Goal: Information Seeking & Learning: Learn about a topic

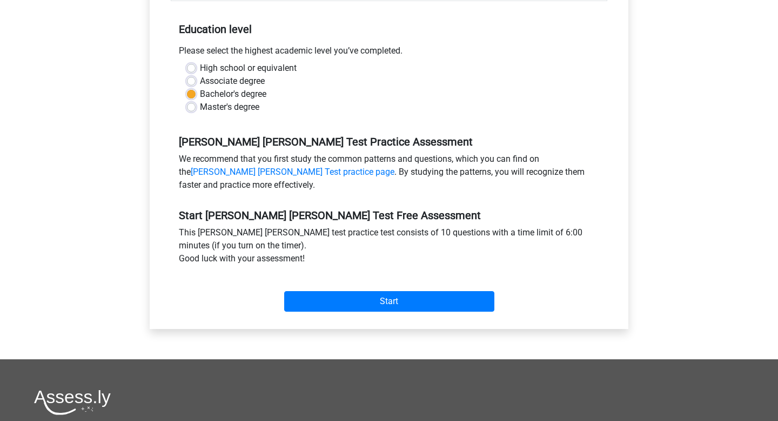
scroll to position [253, 0]
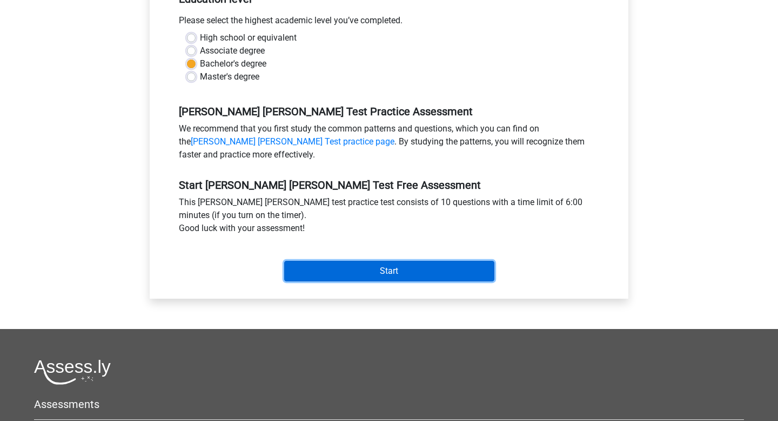
click at [390, 261] on input "Start" at bounding box center [389, 271] width 210 height 21
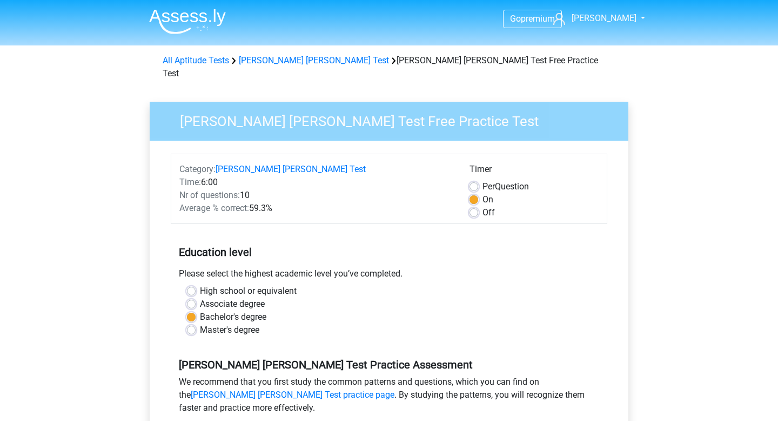
scroll to position [253, 0]
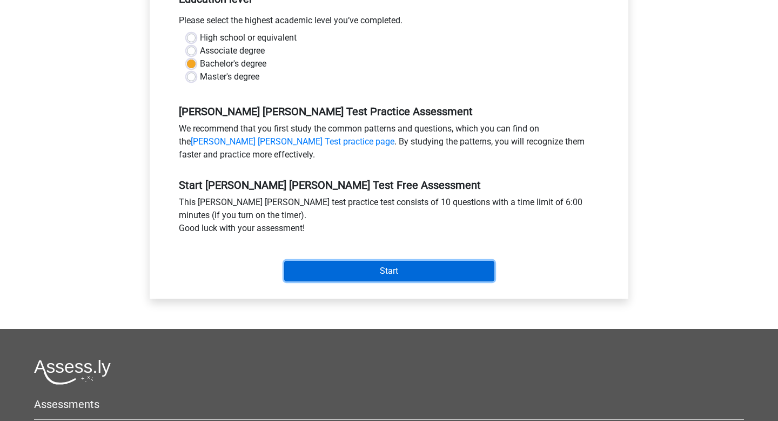
click at [339, 264] on input "Start" at bounding box center [389, 271] width 210 height 21
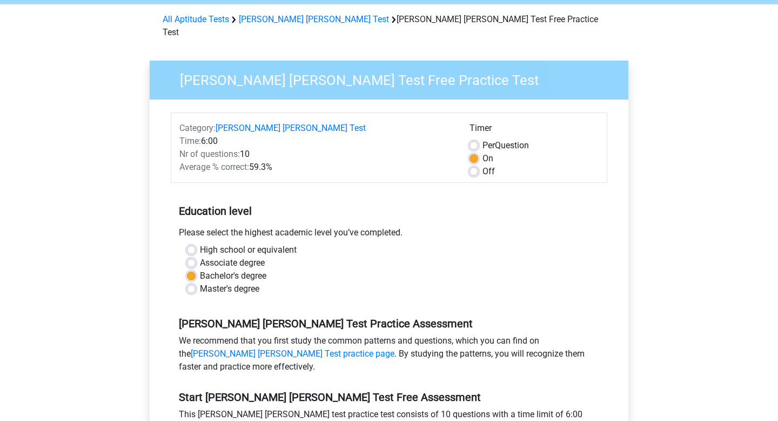
scroll to position [0, 0]
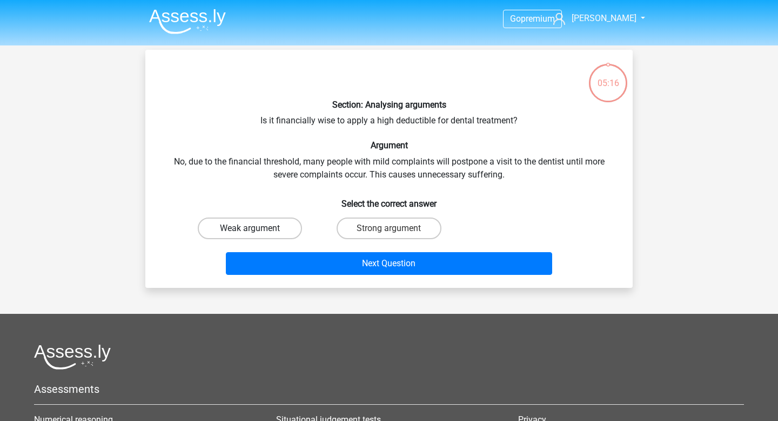
click at [278, 228] on label "Weak argument" at bounding box center [250, 228] width 104 height 22
click at [257, 228] on input "Weak argument" at bounding box center [253, 231] width 7 height 7
radio input "true"
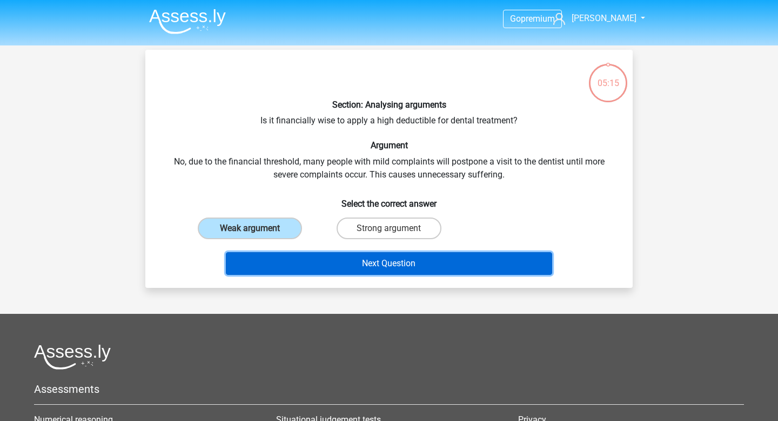
click at [298, 256] on button "Next Question" at bounding box center [389, 263] width 327 height 23
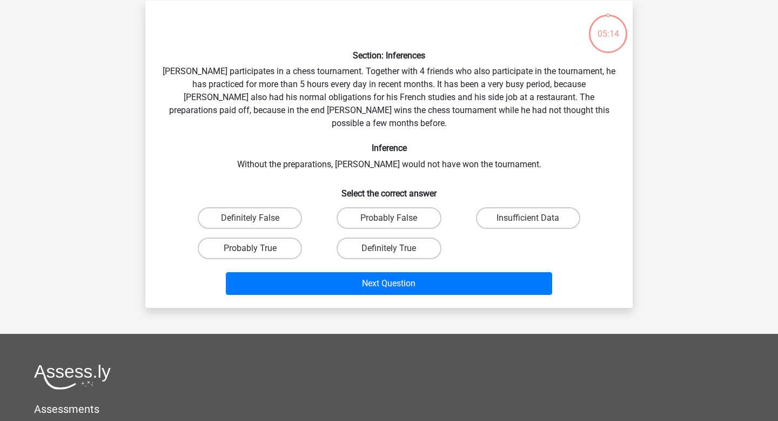
scroll to position [50, 0]
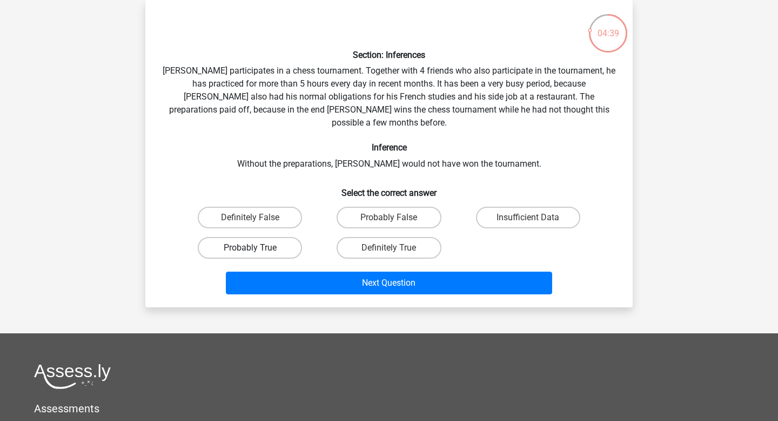
click at [264, 237] on label "Probably True" at bounding box center [250, 248] width 104 height 22
click at [257, 248] on input "Probably True" at bounding box center [253, 251] width 7 height 7
radio input "true"
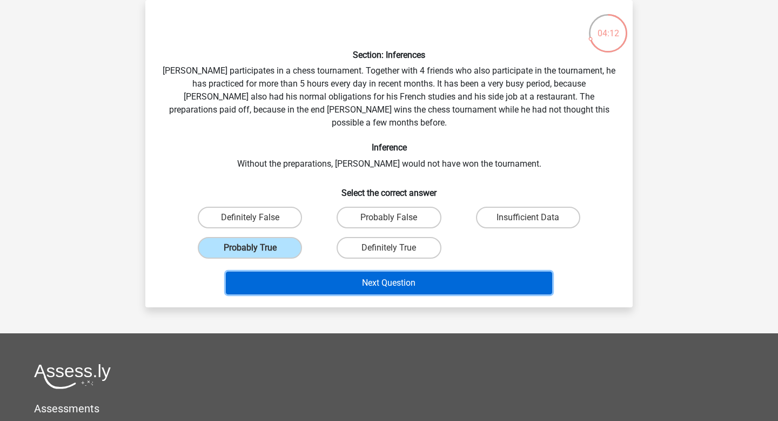
click at [458, 271] on button "Next Question" at bounding box center [389, 282] width 327 height 23
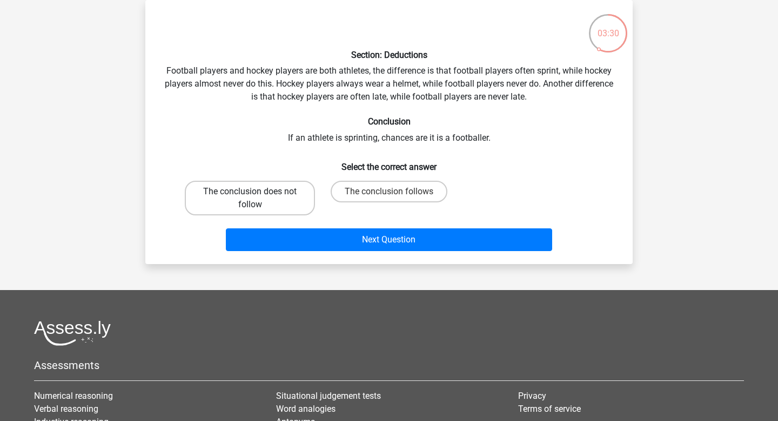
click at [301, 204] on label "The conclusion does not follow" at bounding box center [250, 198] width 130 height 35
click at [257, 198] on input "The conclusion does not follow" at bounding box center [253, 194] width 7 height 7
radio input "true"
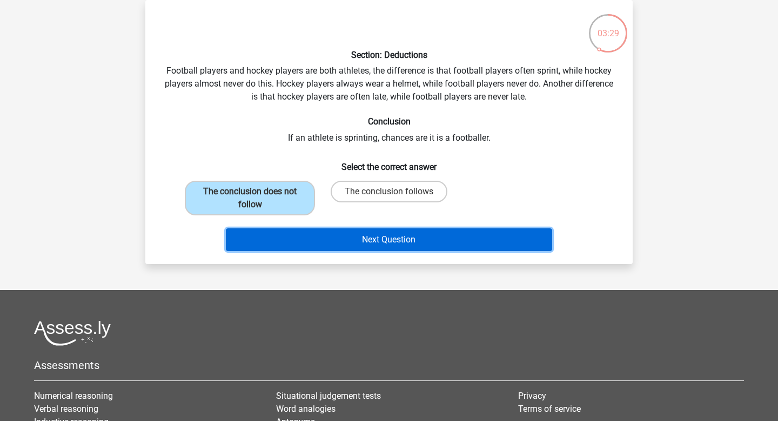
click at [334, 239] on button "Next Question" at bounding box center [389, 239] width 327 height 23
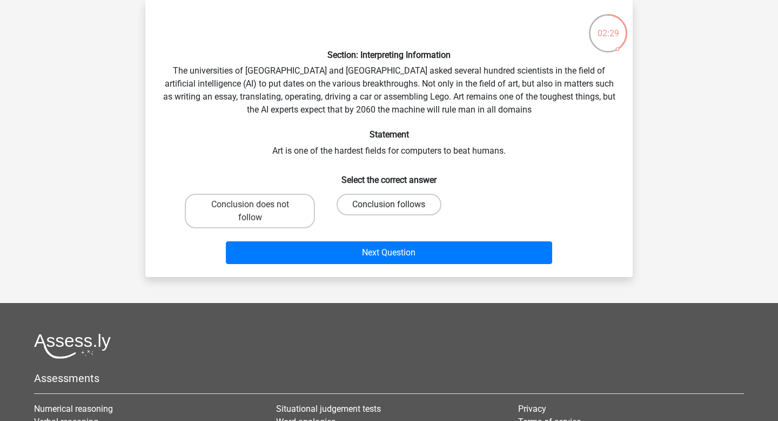
click at [375, 205] on label "Conclusion follows" at bounding box center [389, 205] width 104 height 22
click at [389, 205] on input "Conclusion follows" at bounding box center [392, 207] width 7 height 7
radio input "true"
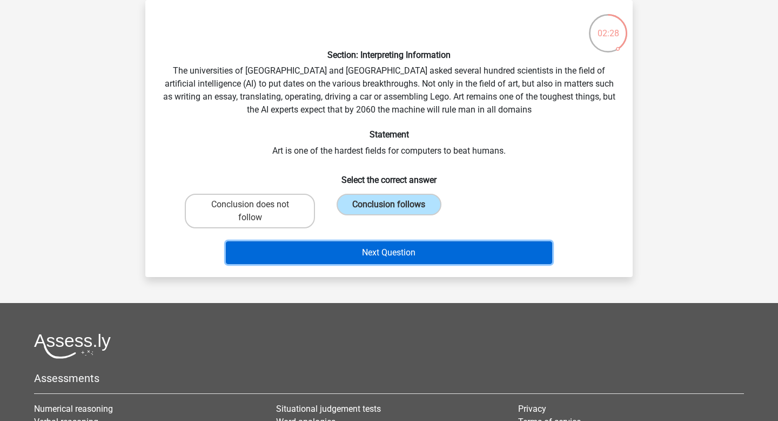
click at [366, 253] on button "Next Question" at bounding box center [389, 252] width 327 height 23
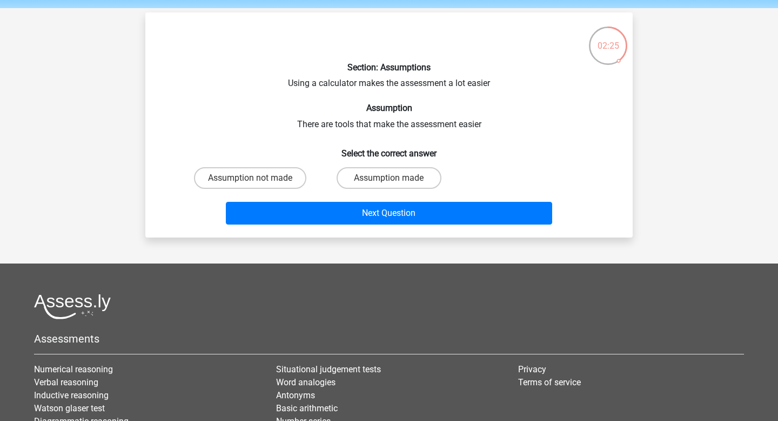
scroll to position [37, 0]
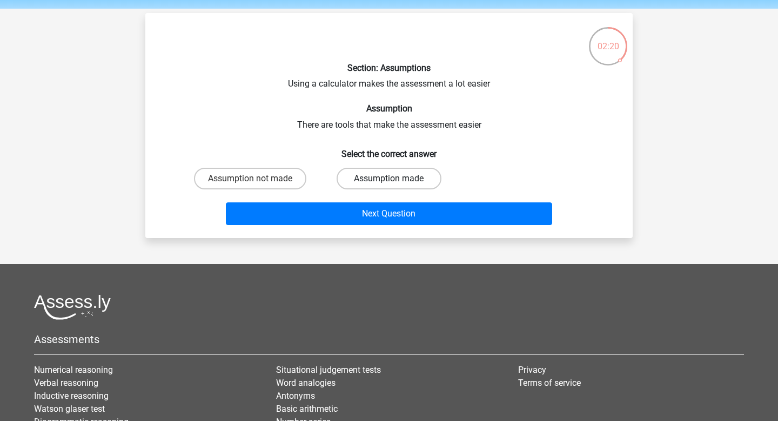
click at [372, 183] on label "Assumption made" at bounding box center [389, 179] width 104 height 22
click at [389, 183] on input "Assumption made" at bounding box center [392, 181] width 7 height 7
radio input "true"
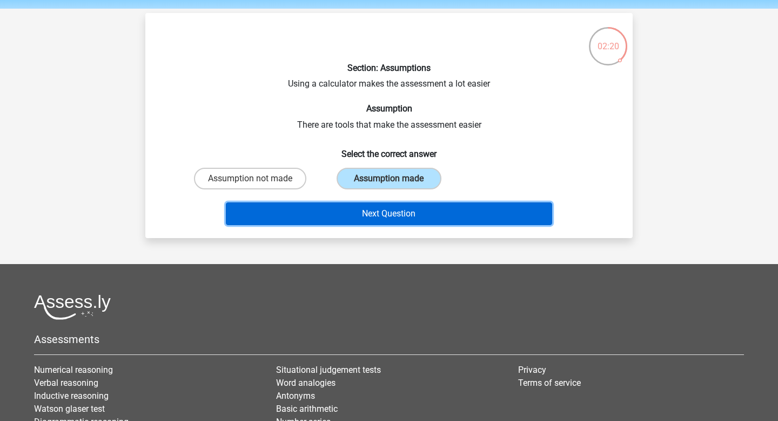
click at [374, 221] on button "Next Question" at bounding box center [389, 213] width 327 height 23
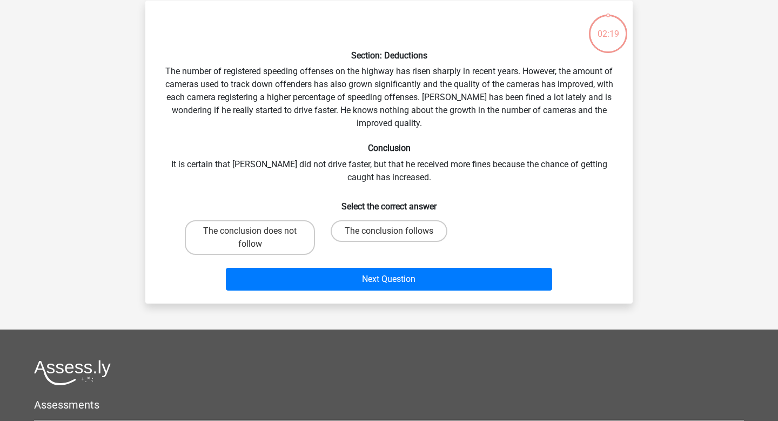
scroll to position [50, 0]
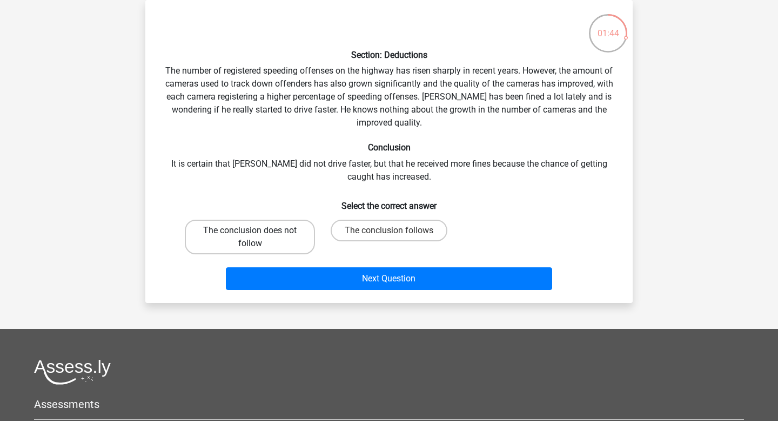
click at [288, 231] on label "The conclusion does not follow" at bounding box center [250, 236] width 130 height 35
click at [257, 231] on input "The conclusion does not follow" at bounding box center [253, 233] width 7 height 7
radio input "true"
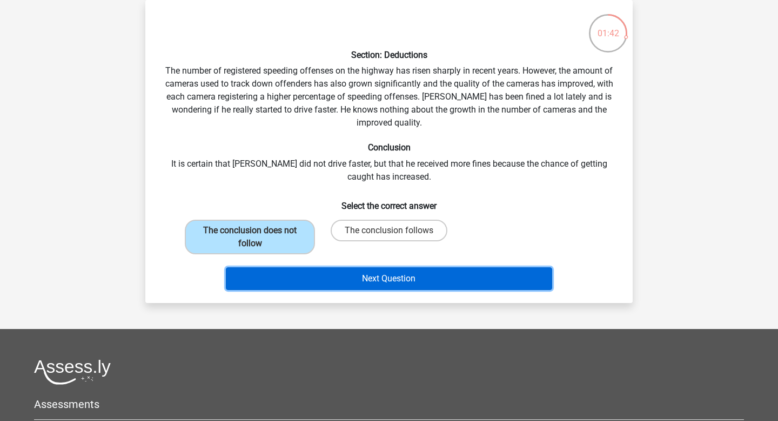
click at [305, 276] on button "Next Question" at bounding box center [389, 278] width 327 height 23
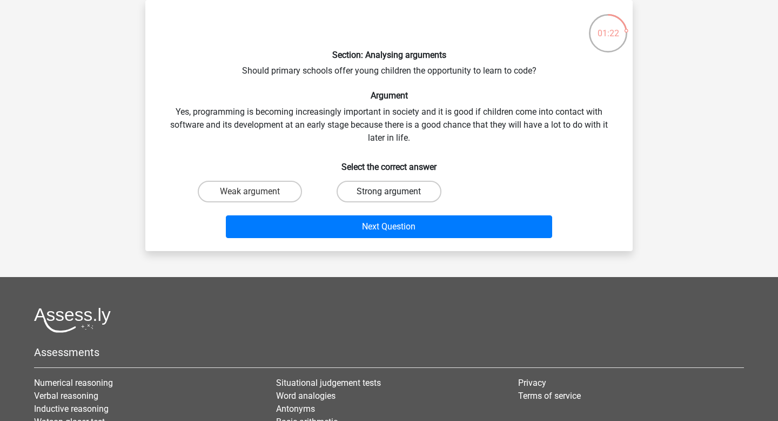
click at [421, 189] on label "Strong argument" at bounding box center [389, 192] width 104 height 22
click at [396, 191] on input "Strong argument" at bounding box center [392, 194] width 7 height 7
radio input "true"
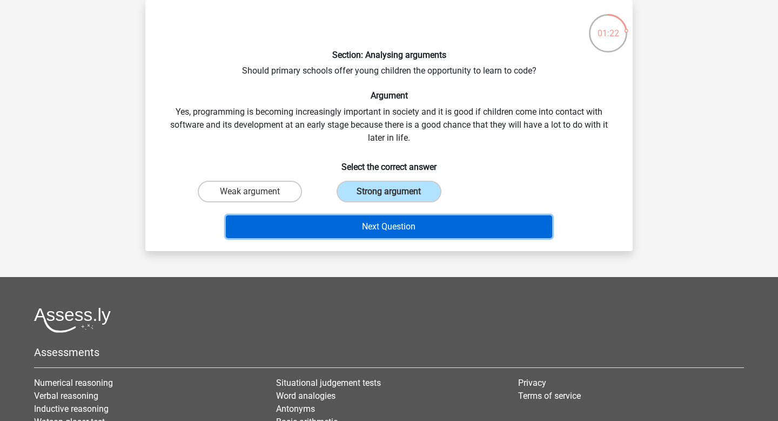
click at [428, 225] on button "Next Question" at bounding box center [389, 226] width 327 height 23
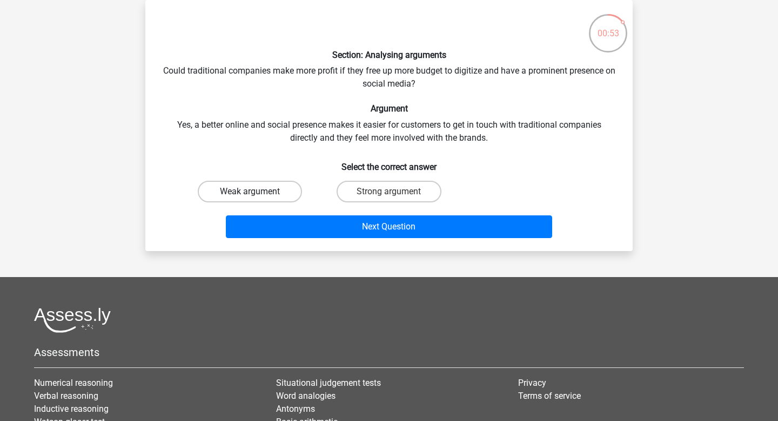
click at [289, 186] on label "Weak argument" at bounding box center [250, 192] width 104 height 22
click at [257, 191] on input "Weak argument" at bounding box center [253, 194] width 7 height 7
radio input "true"
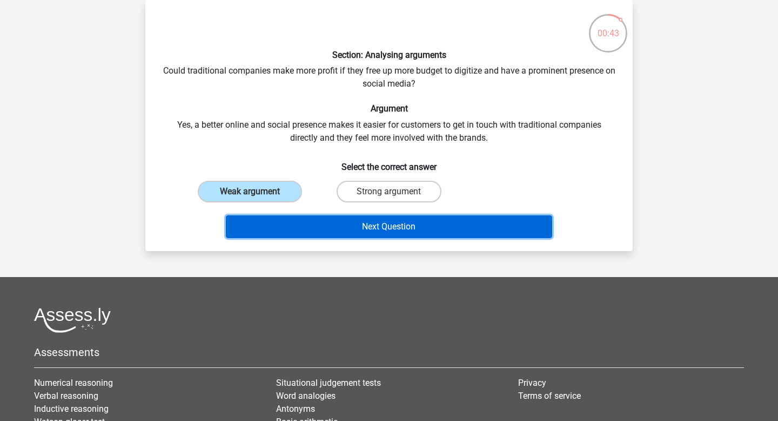
click at [315, 221] on button "Next Question" at bounding box center [389, 226] width 327 height 23
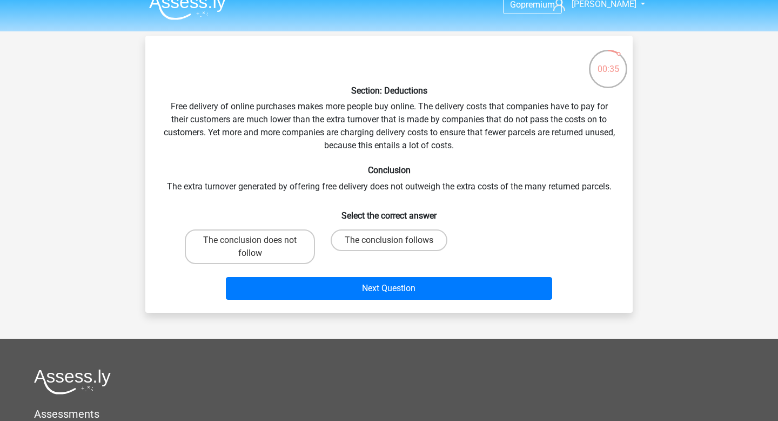
scroll to position [17, 0]
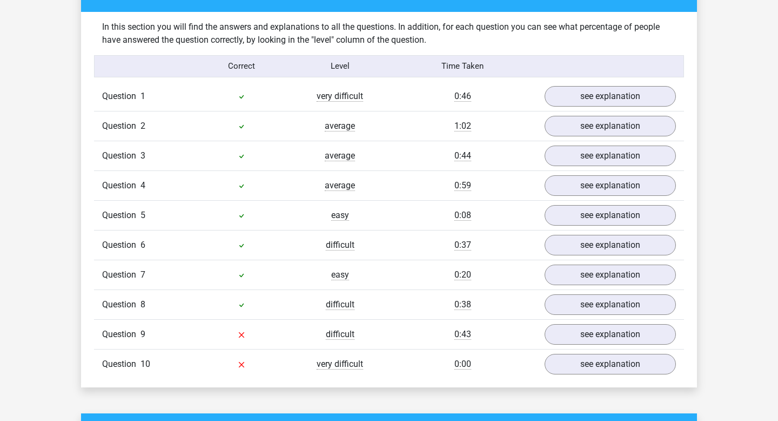
scroll to position [853, 0]
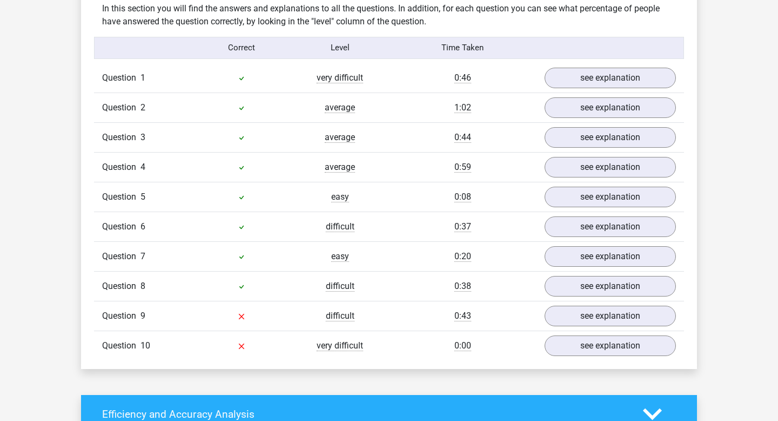
click at [127, 309] on span "Question" at bounding box center [121, 315] width 38 height 13
click at [624, 309] on link "see explanation" at bounding box center [610, 316] width 151 height 24
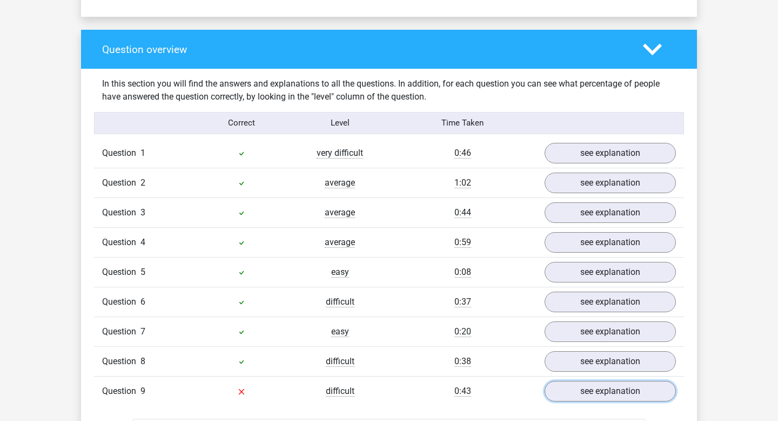
scroll to position [782, 0]
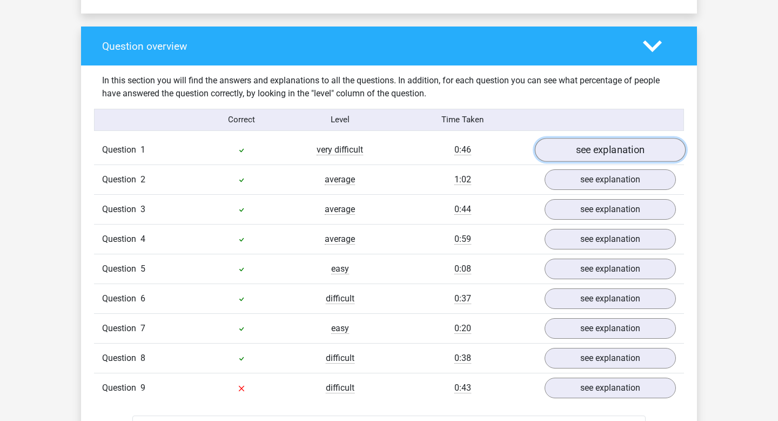
click at [581, 145] on link "see explanation" at bounding box center [610, 150] width 151 height 24
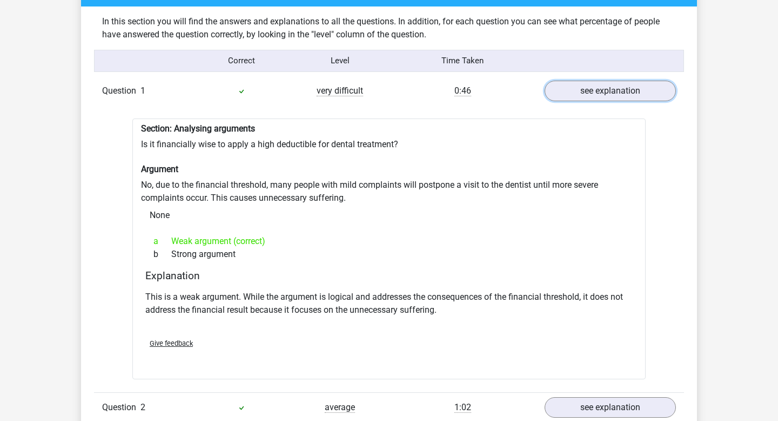
scroll to position [844, 0]
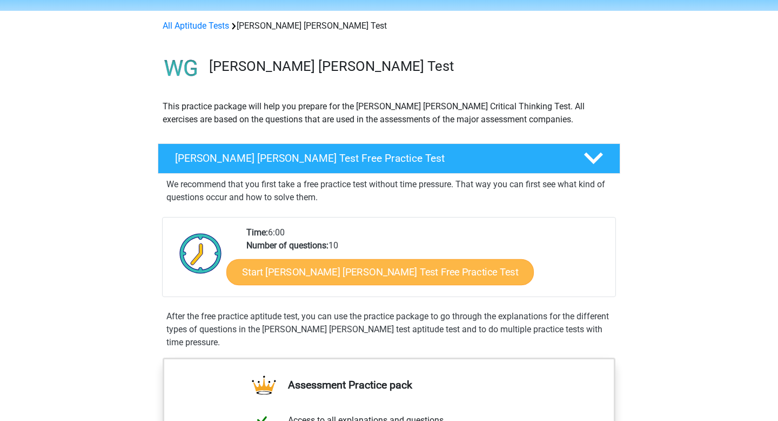
scroll to position [31, 0]
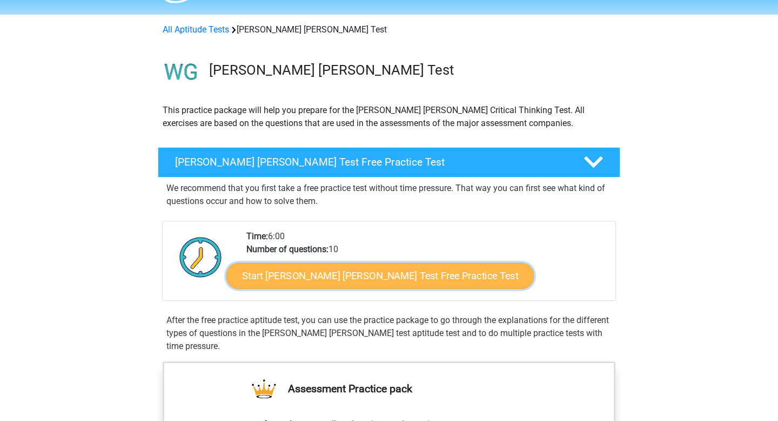
click at [298, 275] on link "Start Watson Glaser Test Free Practice Test" at bounding box center [380, 276] width 308 height 26
